Goal: Task Accomplishment & Management: Manage account settings

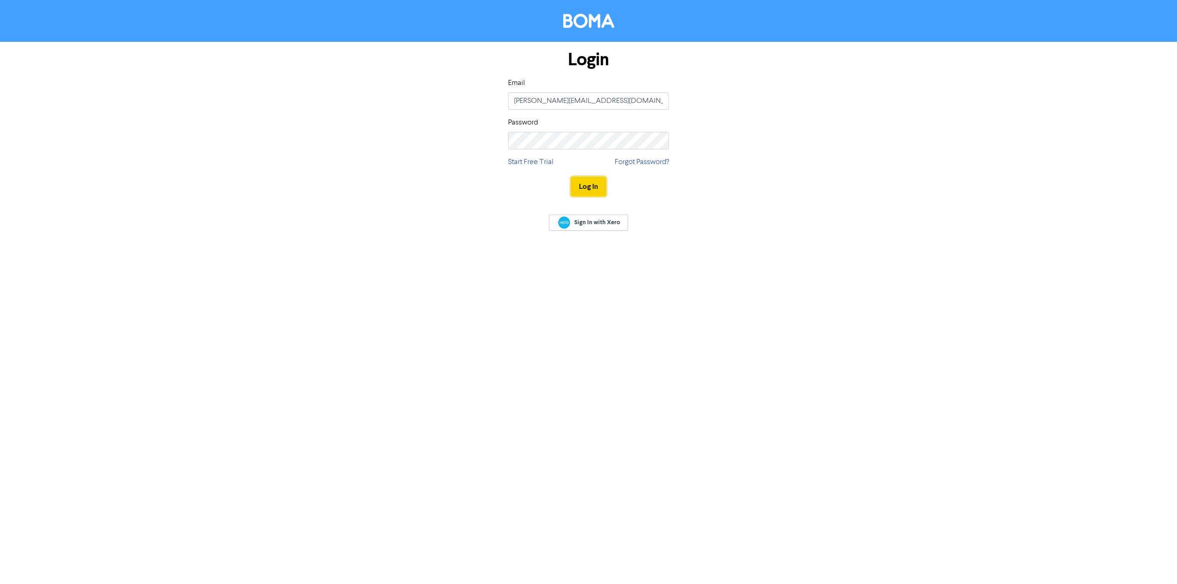
drag, startPoint x: 0, startPoint y: 0, endPoint x: 592, endPoint y: 187, distance: 620.7
click at [592, 187] on button "Log In" at bounding box center [588, 186] width 35 height 19
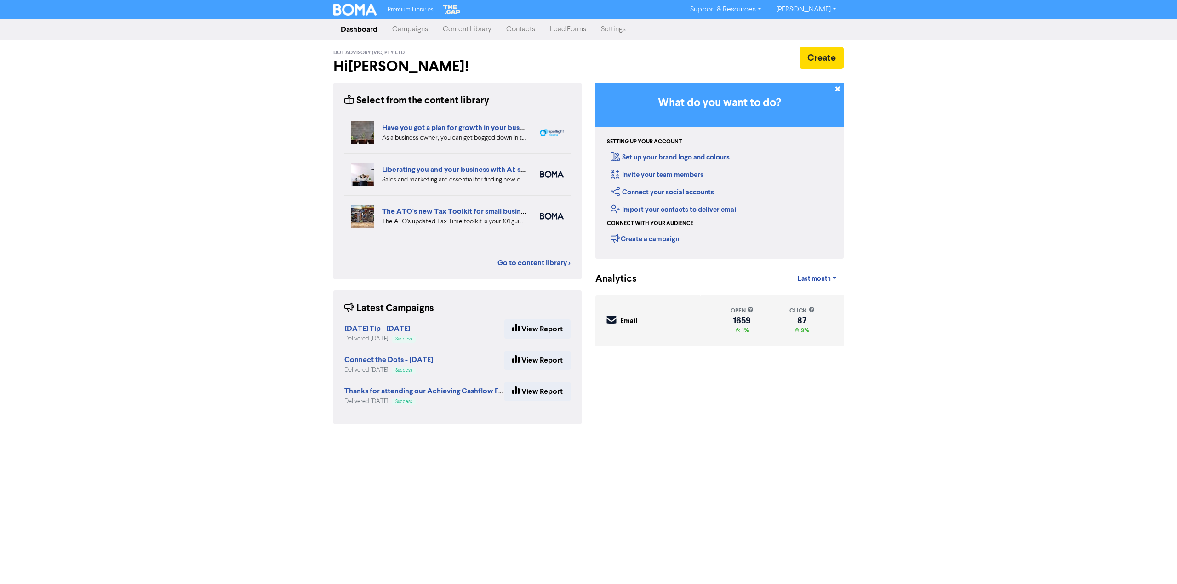
click at [615, 29] on link "Settings" at bounding box center [613, 29] width 40 height 18
